Goal: Task Accomplishment & Management: Use online tool/utility

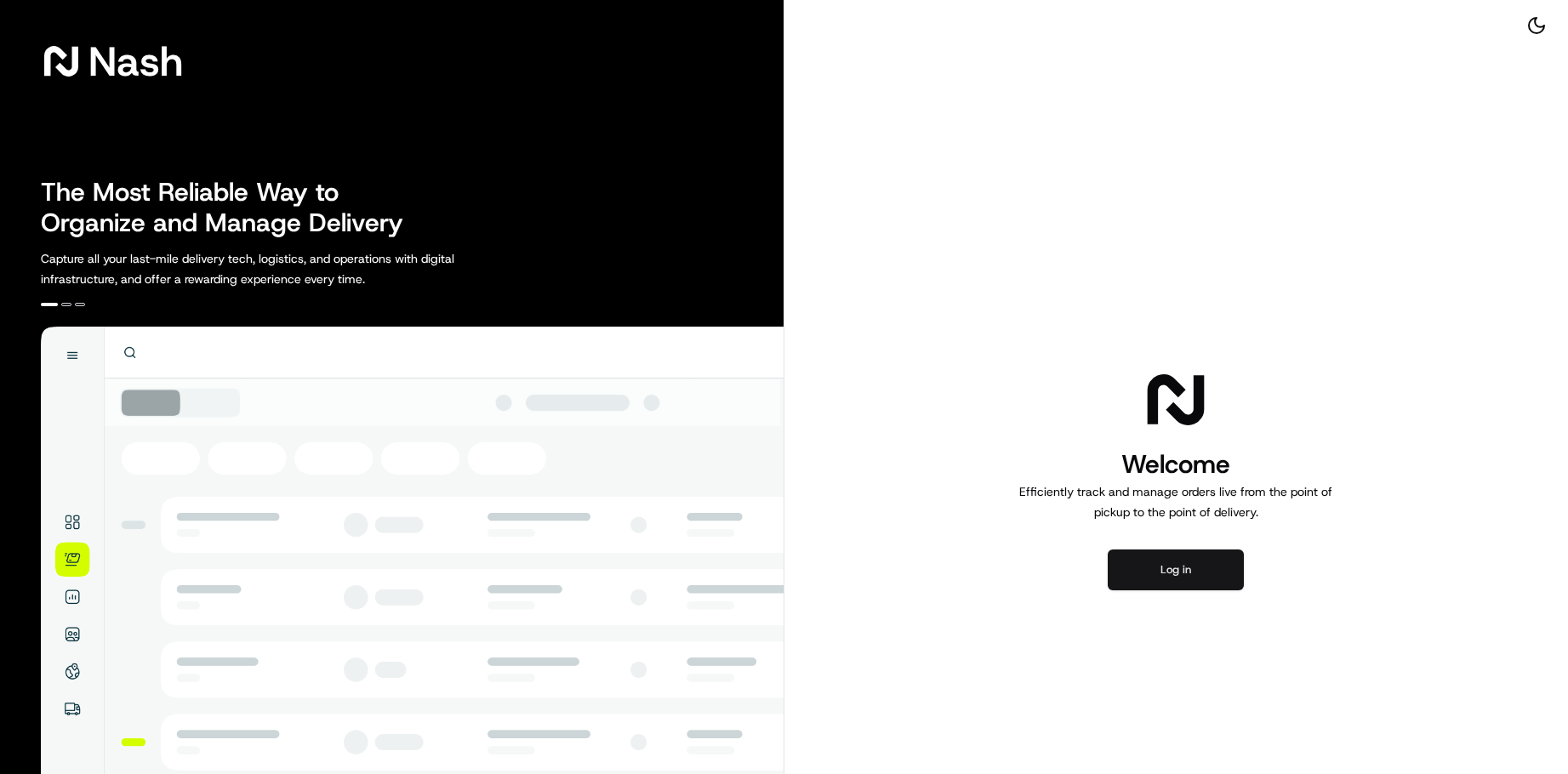
click at [1160, 564] on button "Log in" at bounding box center [1176, 570] width 137 height 40
